Goal: Information Seeking & Learning: Learn about a topic

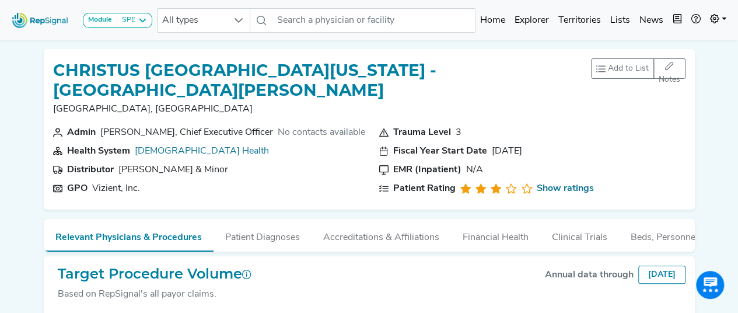
click at [30, 20] on img at bounding box center [40, 20] width 67 height 25
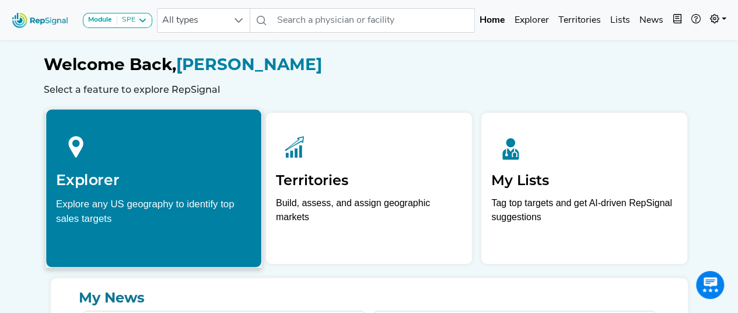
click at [106, 190] on div "Explorer Explore any US geography to identify top sales targets" at bounding box center [153, 175] width 215 height 133
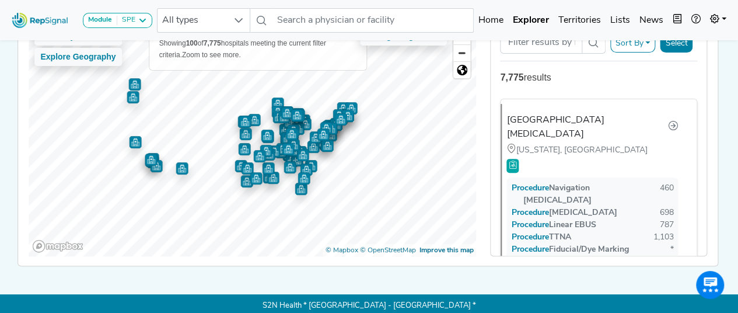
scroll to position [82, 0]
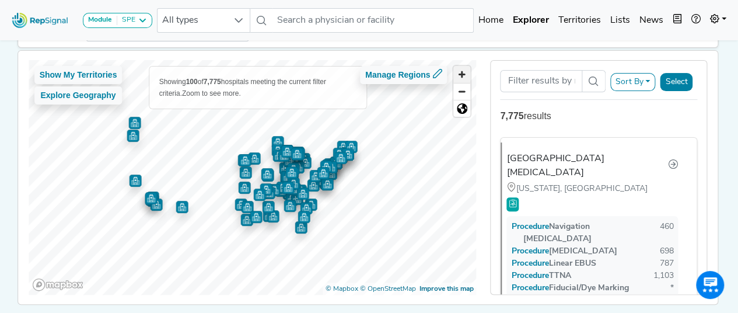
click at [462, 72] on span "Zoom in" at bounding box center [462, 74] width 17 height 17
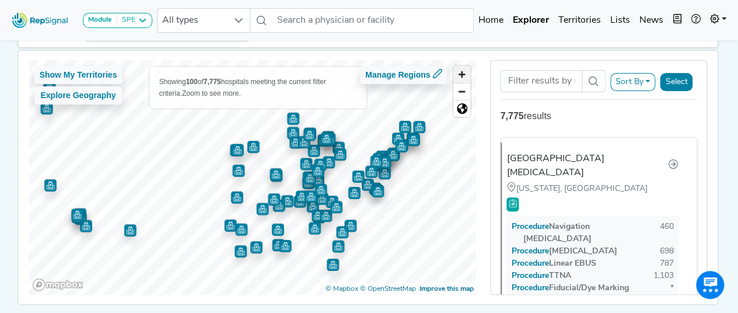
click at [462, 72] on span "Zoom in" at bounding box center [462, 74] width 17 height 17
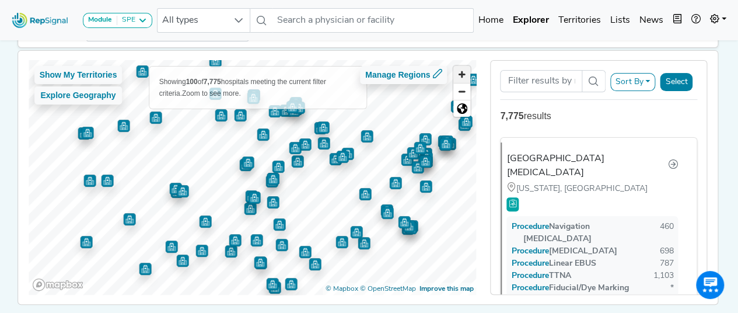
click at [468, 76] on span "Zoom in" at bounding box center [462, 74] width 17 height 17
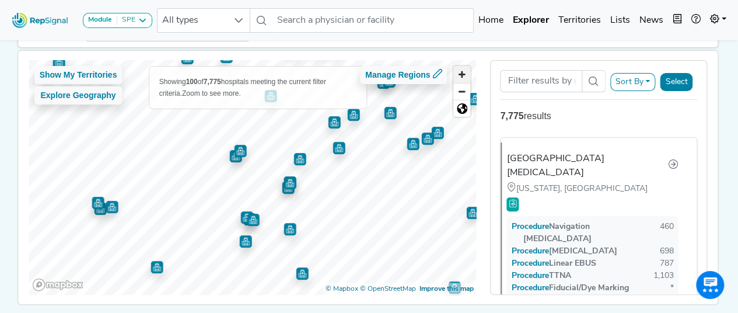
click at [468, 76] on span "Zoom in" at bounding box center [462, 74] width 17 height 17
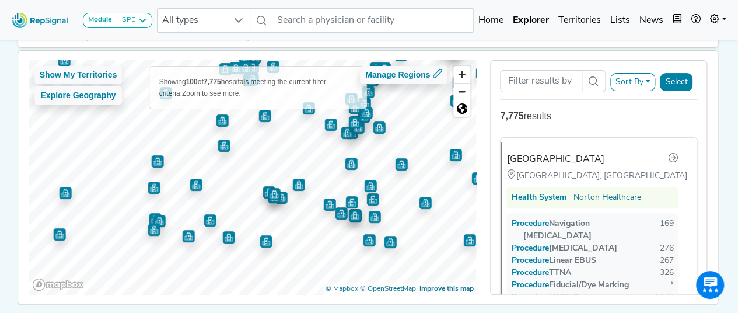
click at [300, 183] on img "Map marker" at bounding box center [298, 185] width 12 height 12
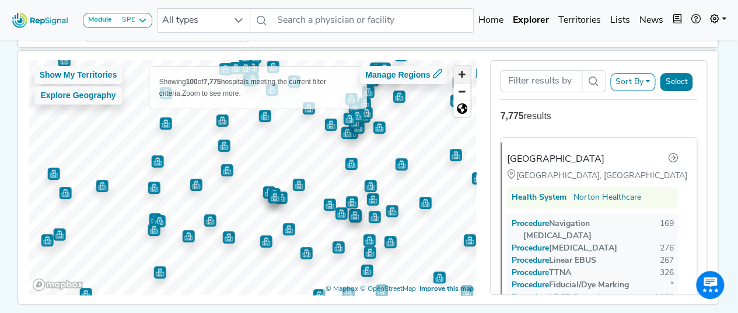
click at [463, 76] on span "Zoom in" at bounding box center [462, 74] width 17 height 17
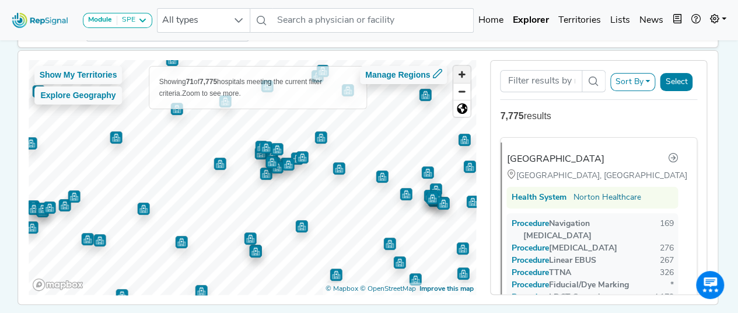
click at [466, 76] on span "Zoom in" at bounding box center [462, 74] width 17 height 17
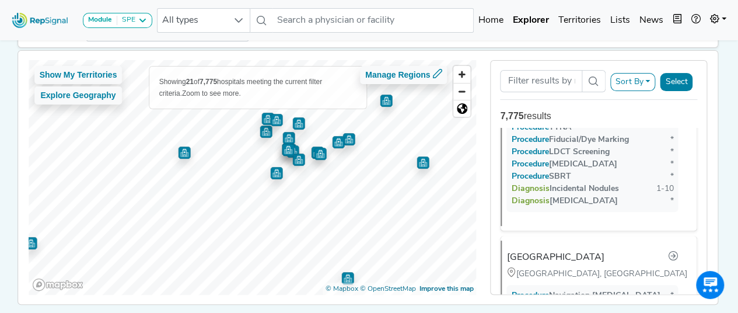
scroll to position [4728, 0]
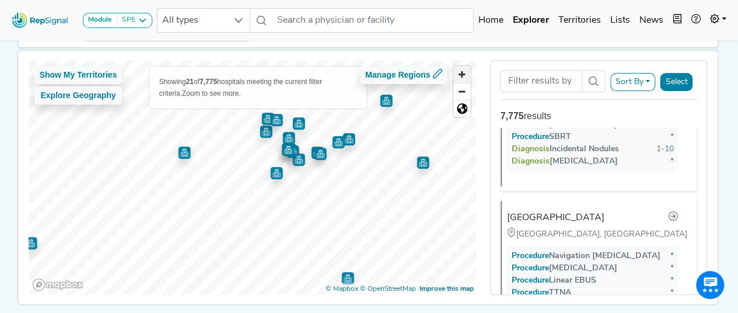
click at [458, 76] on span "Zoom in" at bounding box center [462, 74] width 17 height 17
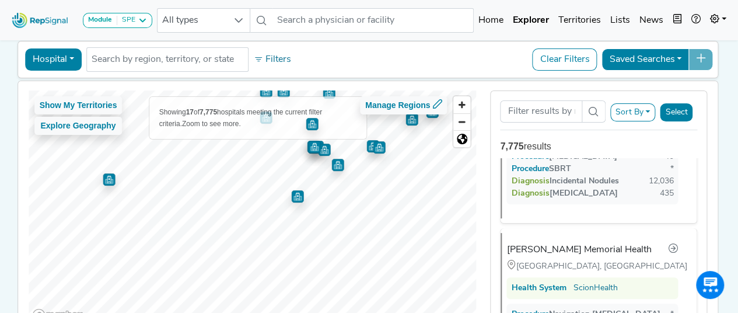
scroll to position [961, 0]
click at [588, 242] on div "[PERSON_NAME] Memorial Health" at bounding box center [583, 249] width 145 height 14
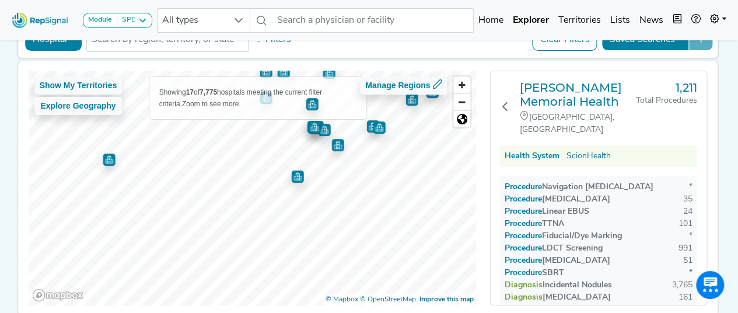
scroll to position [97, 0]
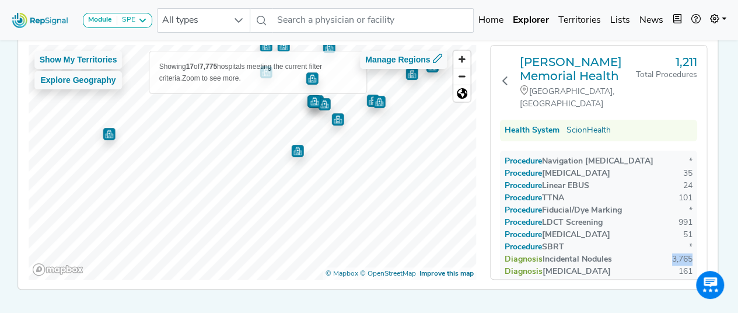
drag, startPoint x: 667, startPoint y: 246, endPoint x: 693, endPoint y: 247, distance: 26.9
click at [672, 253] on div "3,765" at bounding box center [682, 259] width 20 height 12
click at [655, 266] on div "Diagnosis Incidental Nodules 3,765" at bounding box center [599, 272] width 188 height 12
click at [547, 67] on h3 "[PERSON_NAME] Memorial Health" at bounding box center [578, 69] width 116 height 28
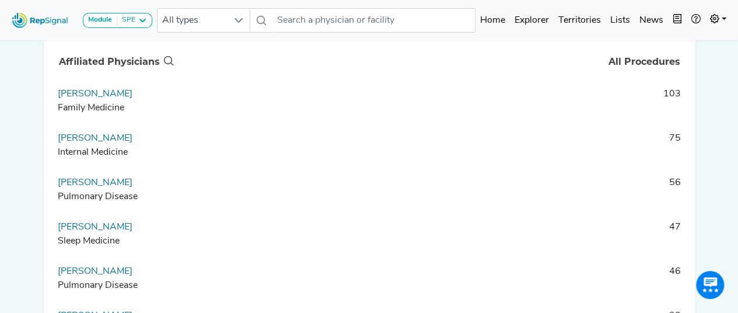
scroll to position [1, 0]
click at [84, 187] on link "[PERSON_NAME]" at bounding box center [95, 181] width 75 height 9
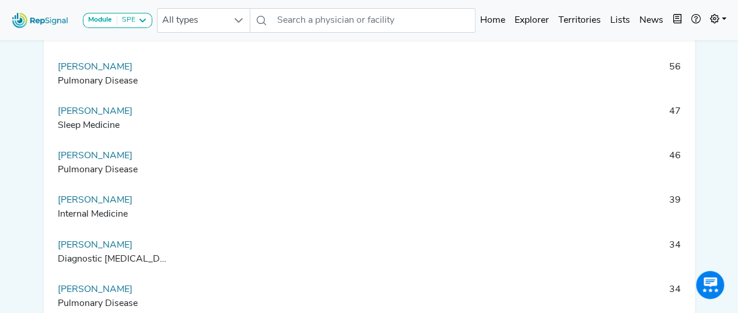
scroll to position [887, 0]
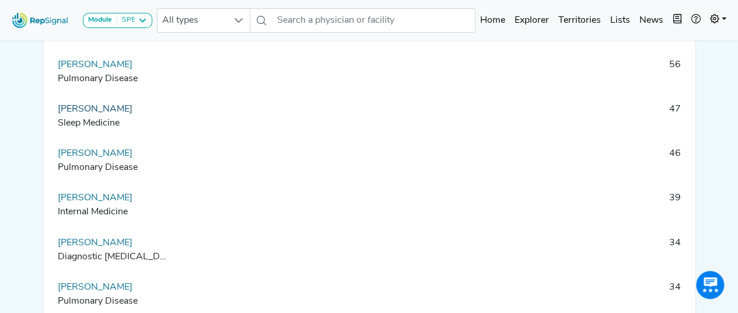
click at [92, 114] on link "[PERSON_NAME]" at bounding box center [95, 108] width 75 height 9
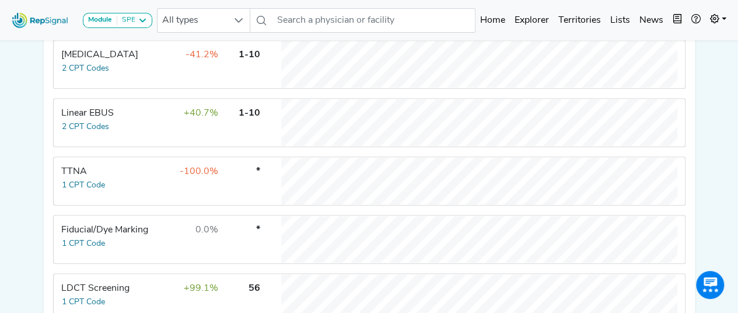
scroll to position [317, 0]
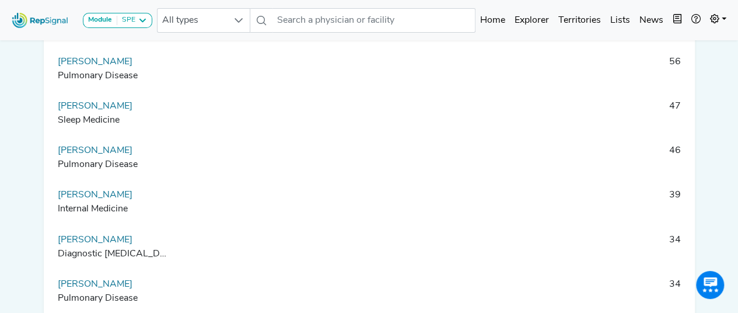
scroll to position [912, 0]
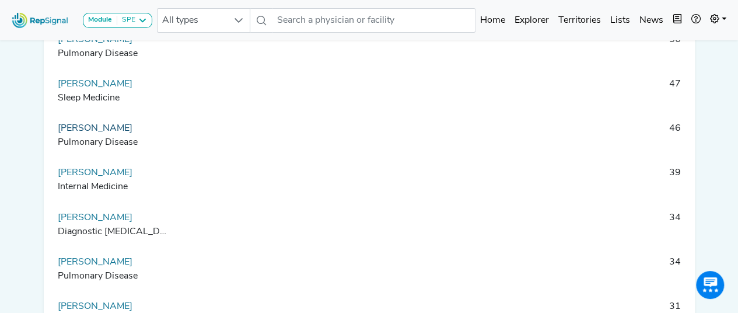
click at [112, 133] on link "[PERSON_NAME]" at bounding box center [95, 128] width 75 height 9
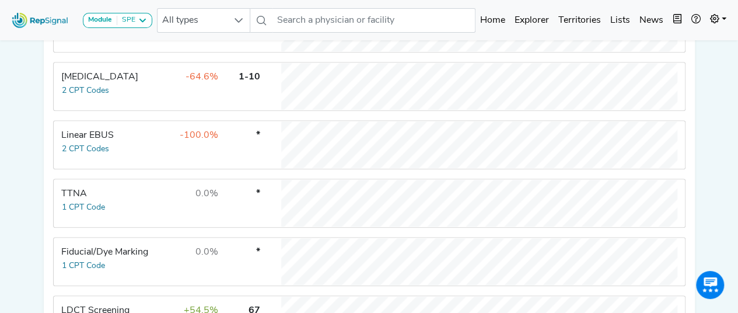
scroll to position [463, 0]
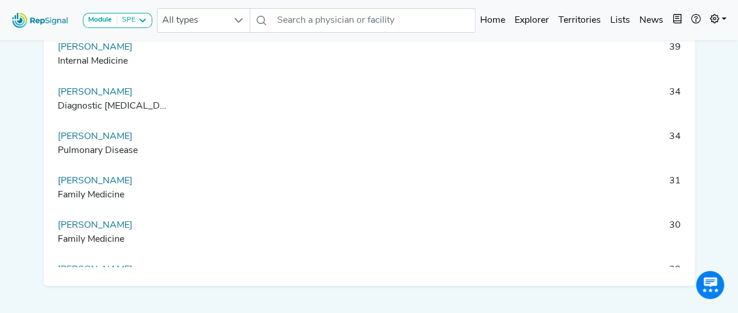
scroll to position [1038, 0]
click at [90, 140] on link "[PERSON_NAME]" at bounding box center [95, 135] width 75 height 9
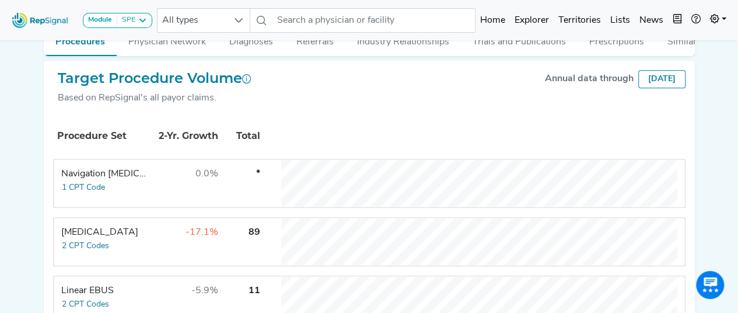
scroll to position [199, 0]
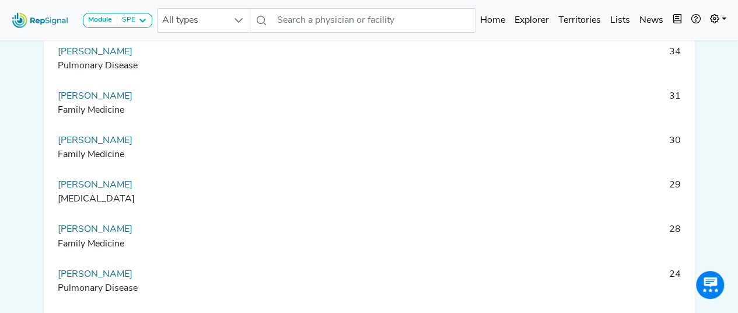
scroll to position [265, 0]
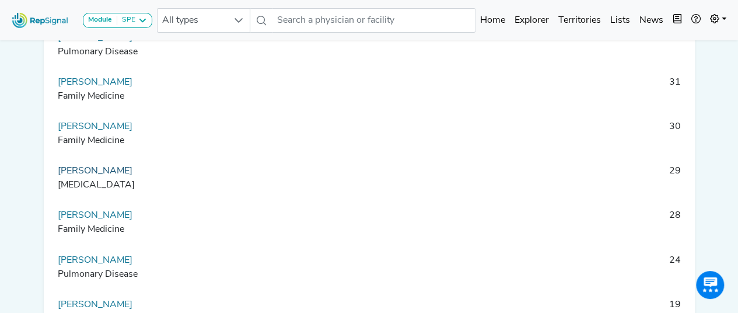
click at [113, 176] on link "[PERSON_NAME]" at bounding box center [95, 170] width 75 height 9
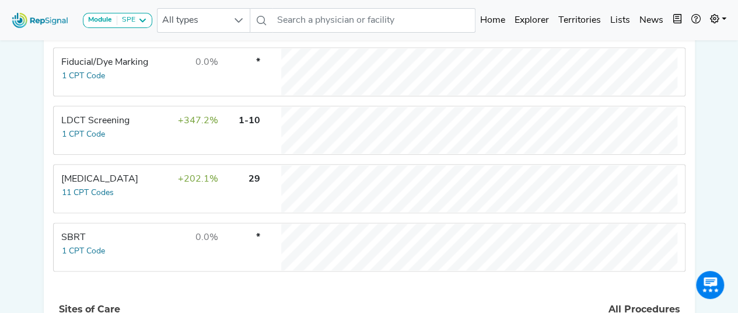
scroll to position [653, 0]
click at [91, 197] on button "11 CPT Codes" at bounding box center [87, 192] width 53 height 13
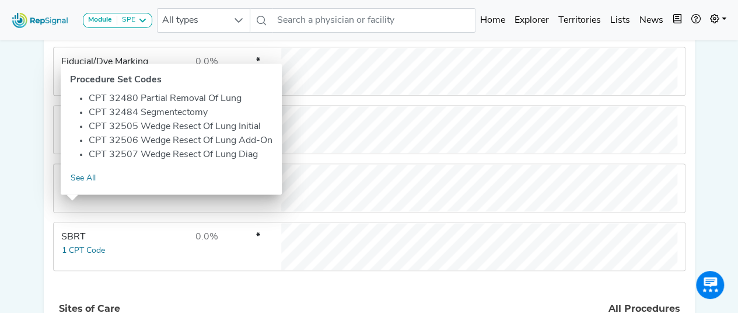
click at [693, 115] on div "Target Procedure Volume Based on RepSignal's all payor claims. Annual data thro…" at bounding box center [369, 134] width 651 height 839
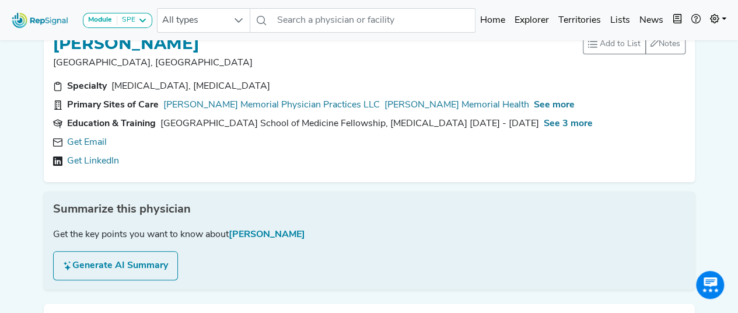
scroll to position [0, 0]
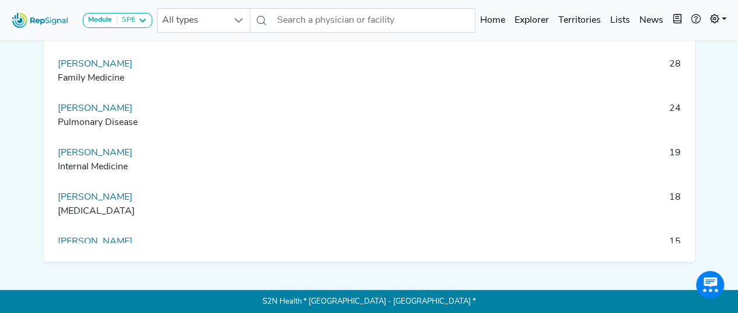
scroll to position [226, 0]
click at [116, 103] on link "[PERSON_NAME]" at bounding box center [95, 107] width 75 height 9
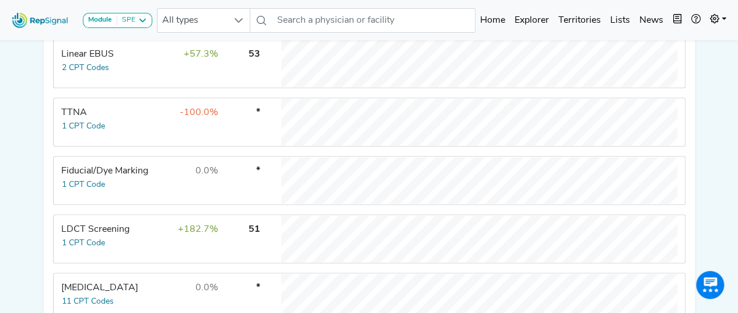
scroll to position [597, 0]
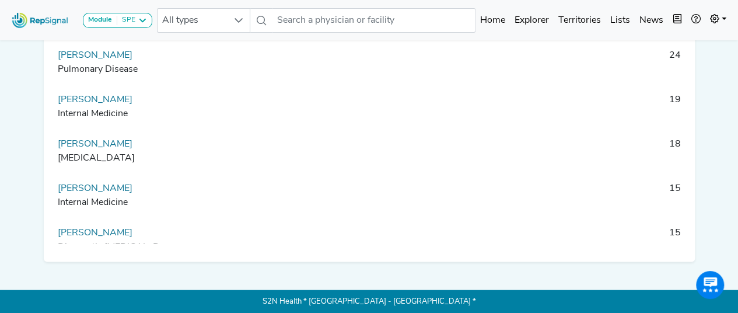
scroll to position [281, 0]
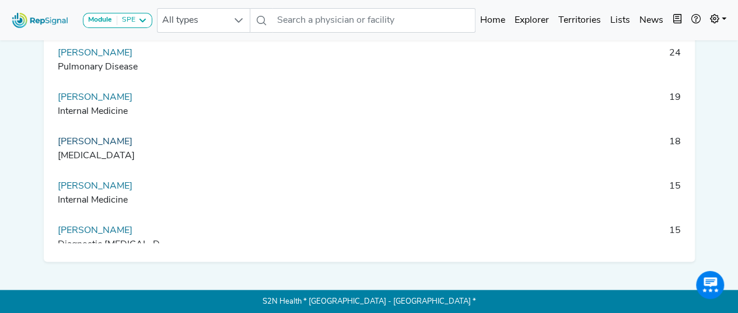
click at [106, 141] on link "[PERSON_NAME]" at bounding box center [95, 141] width 75 height 9
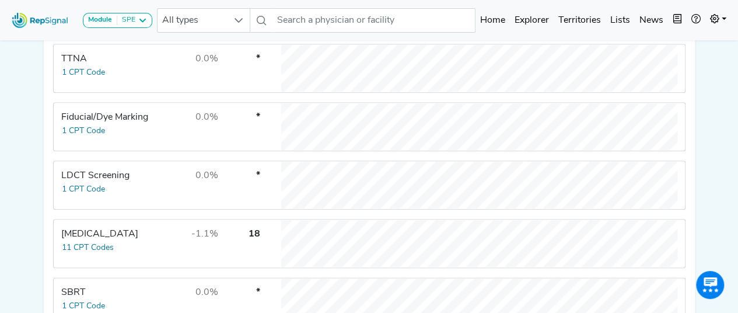
scroll to position [597, 0]
click at [91, 255] on button "11 CPT Codes" at bounding box center [87, 248] width 53 height 13
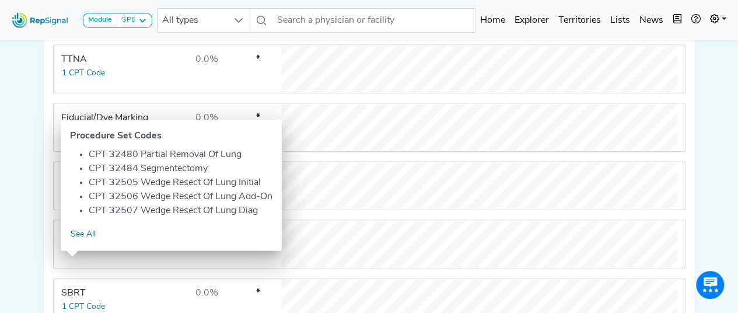
click at [91, 255] on button "11 CPT Codes" at bounding box center [87, 248] width 53 height 13
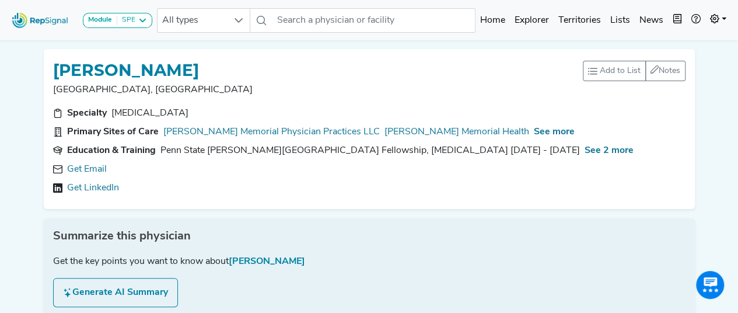
scroll to position [1, 0]
click at [92, 162] on link "Get Email" at bounding box center [87, 169] width 40 height 14
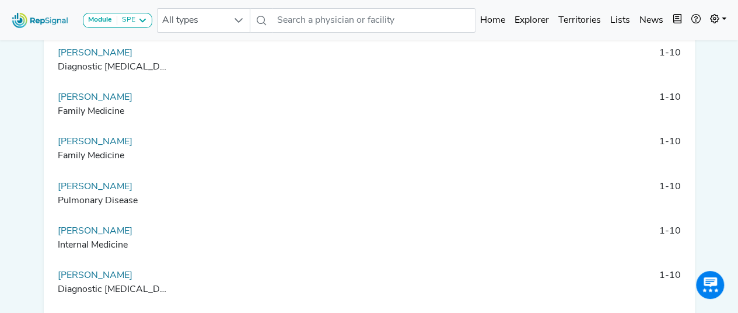
scroll to position [982, 0]
click at [88, 190] on link "[PERSON_NAME]" at bounding box center [95, 185] width 75 height 9
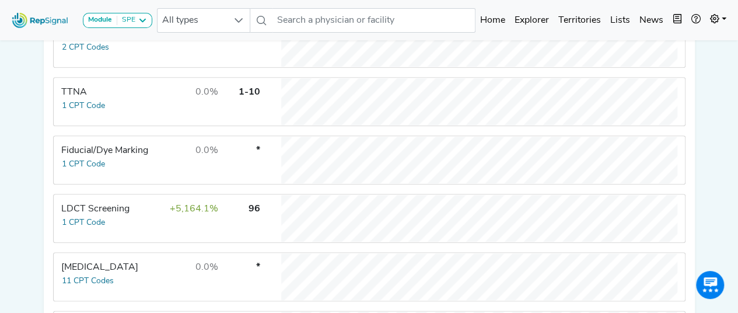
scroll to position [581, 0]
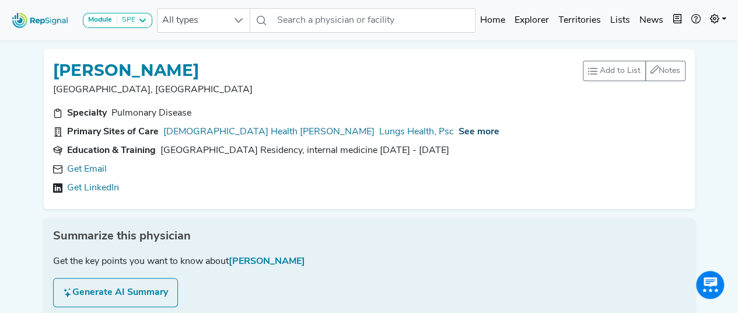
click at [459, 127] on span "See more" at bounding box center [479, 131] width 41 height 9
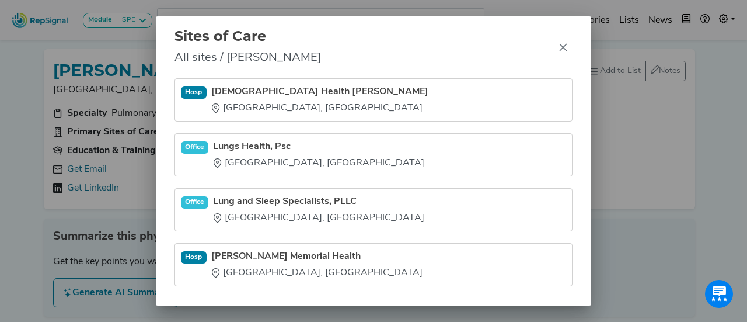
click at [166, 118] on div "Hosp [DEMOGRAPHIC_DATA] Health [PERSON_NAME] [GEOGRAPHIC_DATA], [GEOGRAPHIC_DAT…" at bounding box center [374, 191] width 436 height 227
click at [559, 43] on icon "Close" at bounding box center [563, 47] width 9 height 9
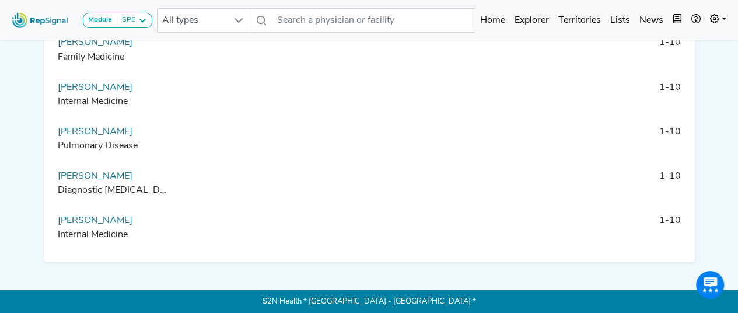
scroll to position [1138, 0]
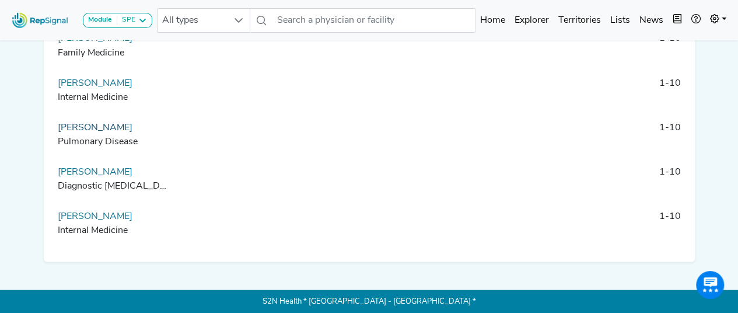
click at [114, 128] on link "[PERSON_NAME]" at bounding box center [95, 127] width 75 height 9
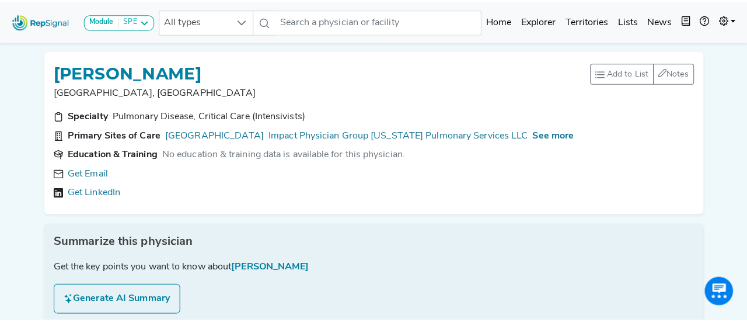
scroll to position [8, 0]
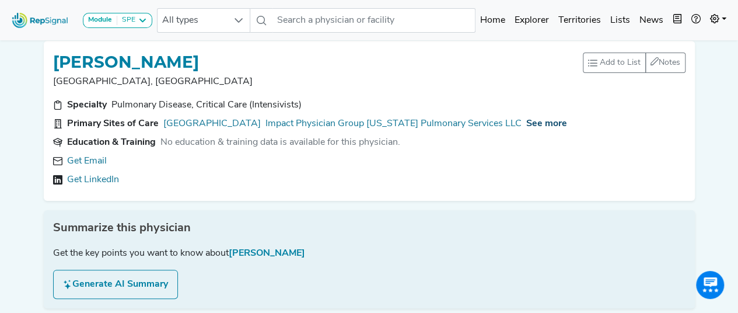
click at [526, 121] on span "See more" at bounding box center [546, 123] width 41 height 9
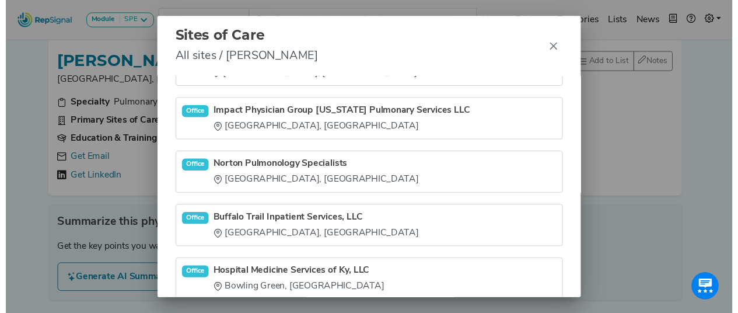
scroll to position [34, 0]
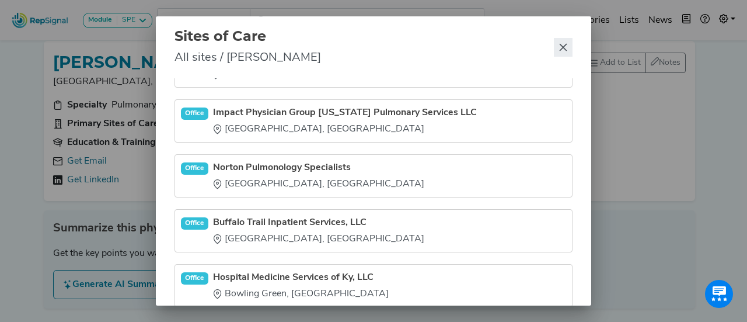
click at [565, 54] on button "Close" at bounding box center [563, 47] width 19 height 19
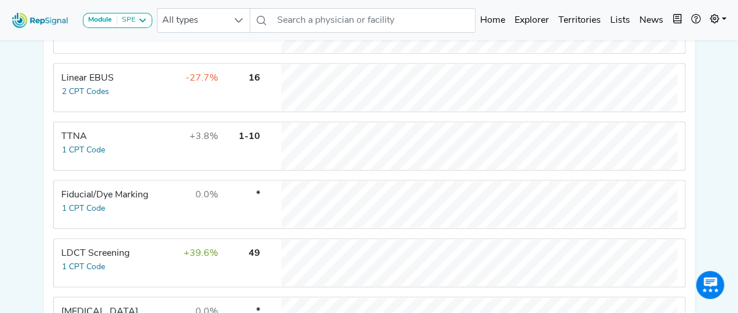
scroll to position [577, 0]
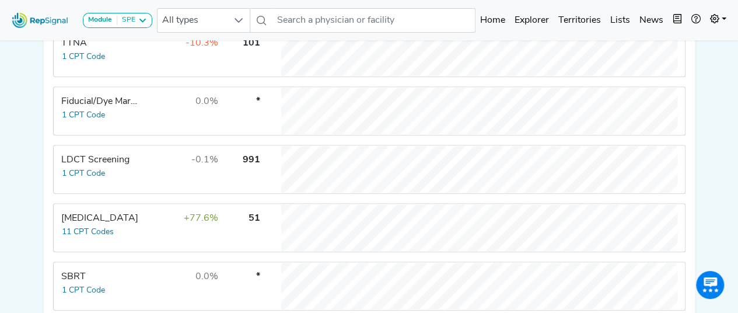
scroll to position [482, 0]
